Goal: Entertainment & Leisure: Browse casually

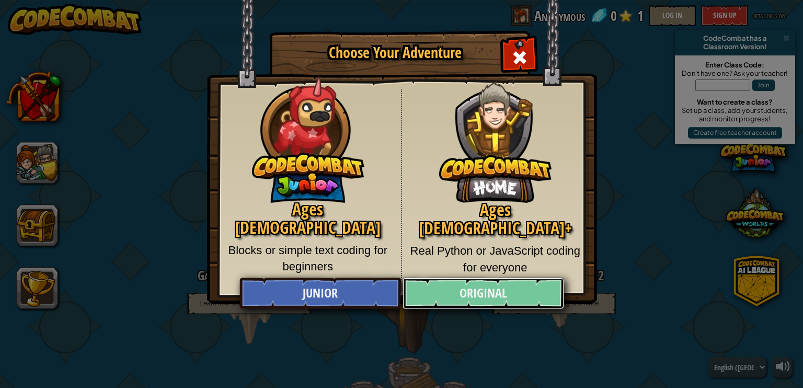
click at [536, 294] on link "Original" at bounding box center [482, 292] width 161 height 31
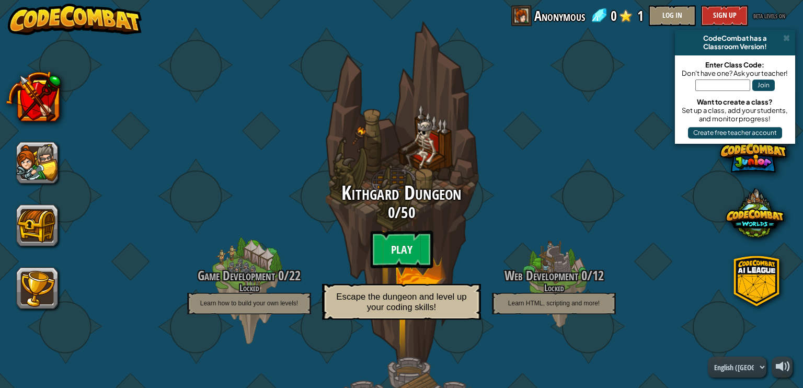
click at [390, 241] on btn "Play" at bounding box center [401, 249] width 63 height 38
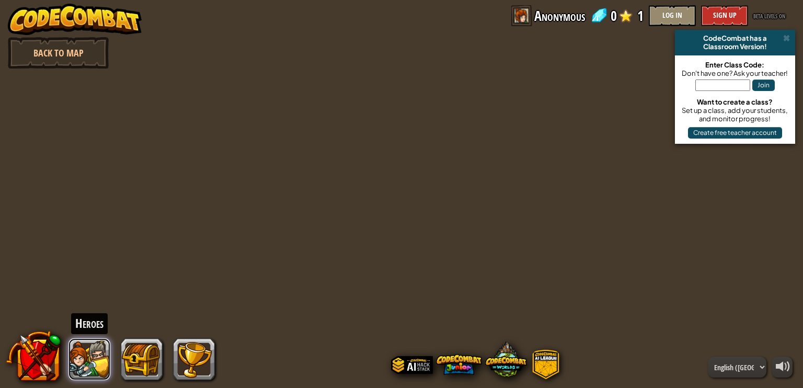
click at [88, 361] on button at bounding box center [89, 359] width 42 height 42
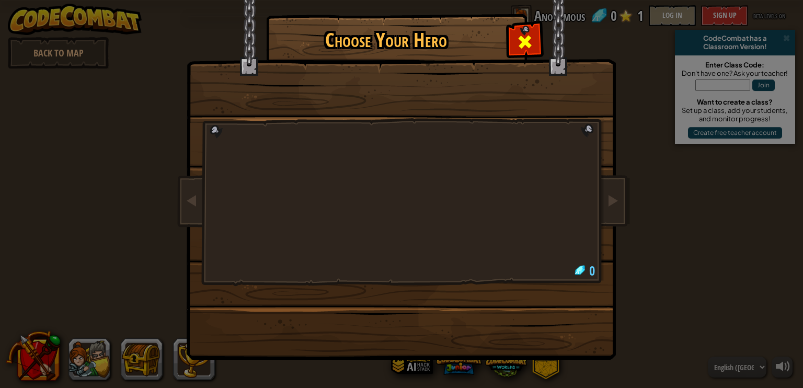
click at [527, 41] on span at bounding box center [524, 41] width 17 height 17
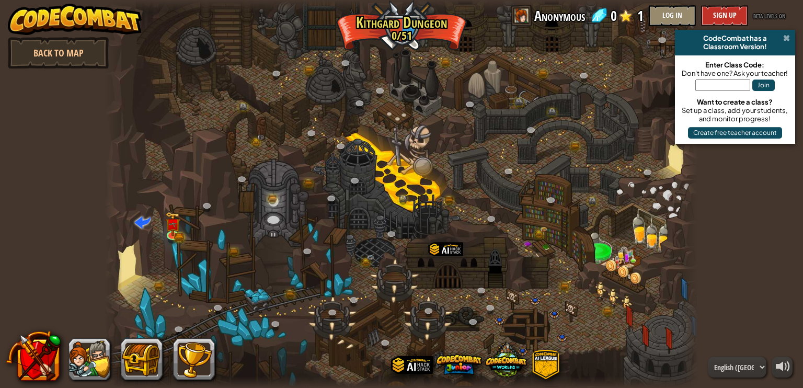
click at [783, 39] on span at bounding box center [786, 38] width 7 height 8
